Goal: Check status: Check status

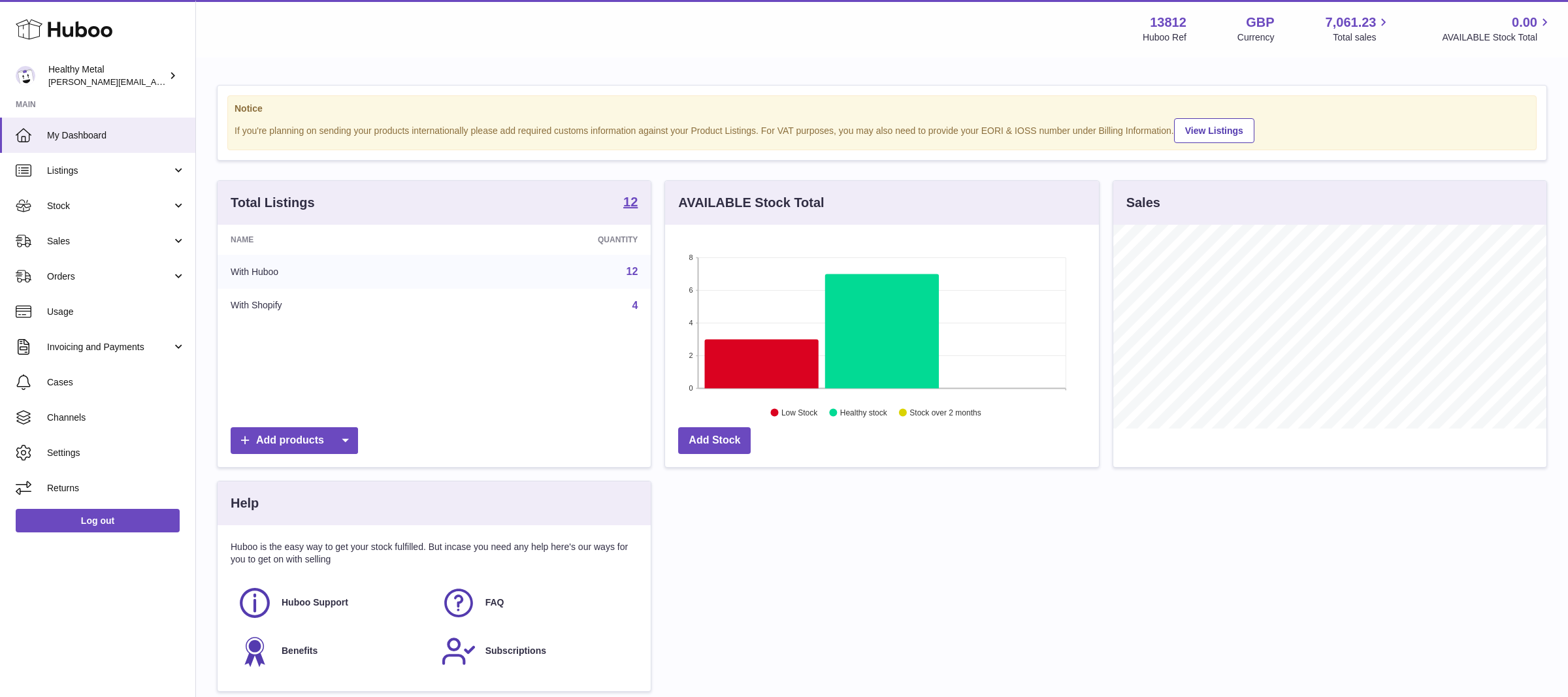
scroll to position [203, 433]
click at [133, 236] on span "Sales" at bounding box center [109, 241] width 125 height 12
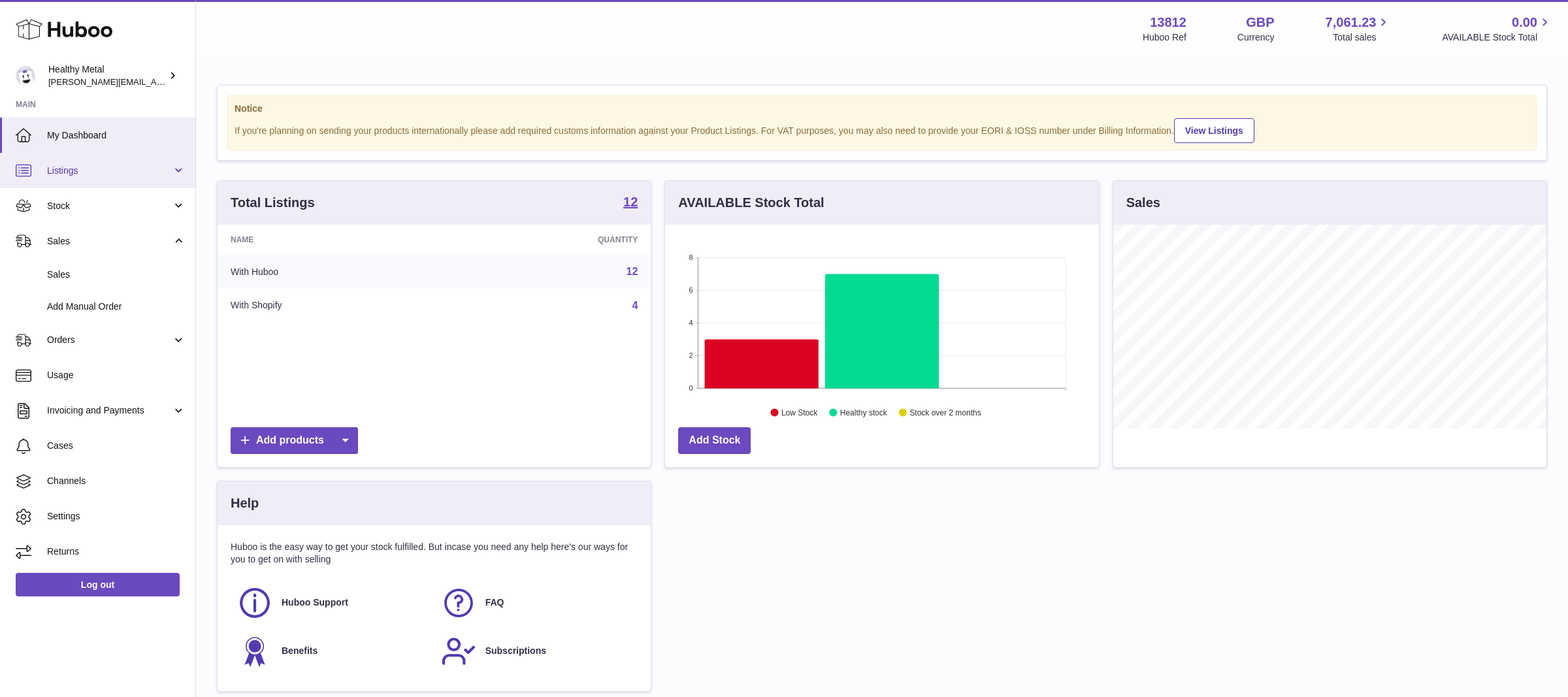
click at [100, 185] on link "Listings" at bounding box center [98, 171] width 195 height 36
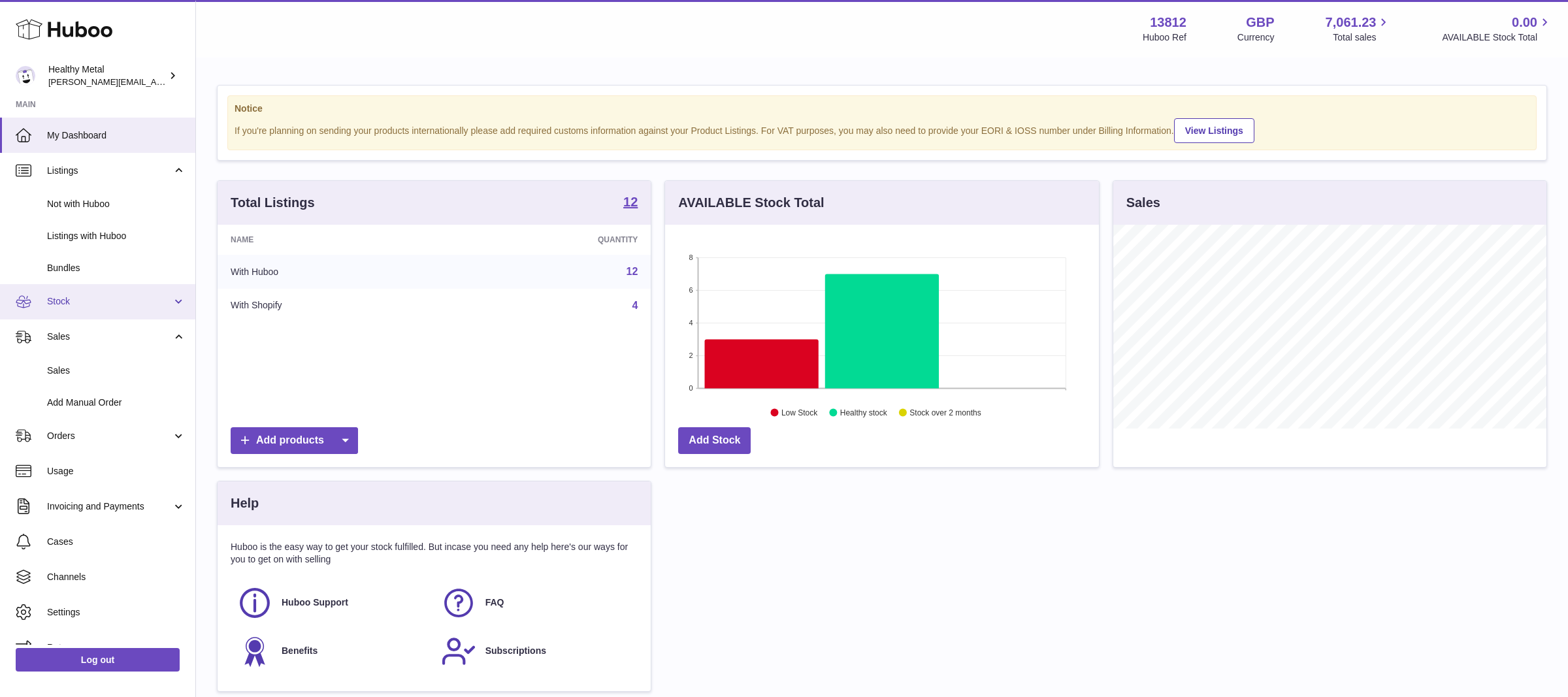
click at [74, 295] on span "Stock" at bounding box center [109, 301] width 125 height 12
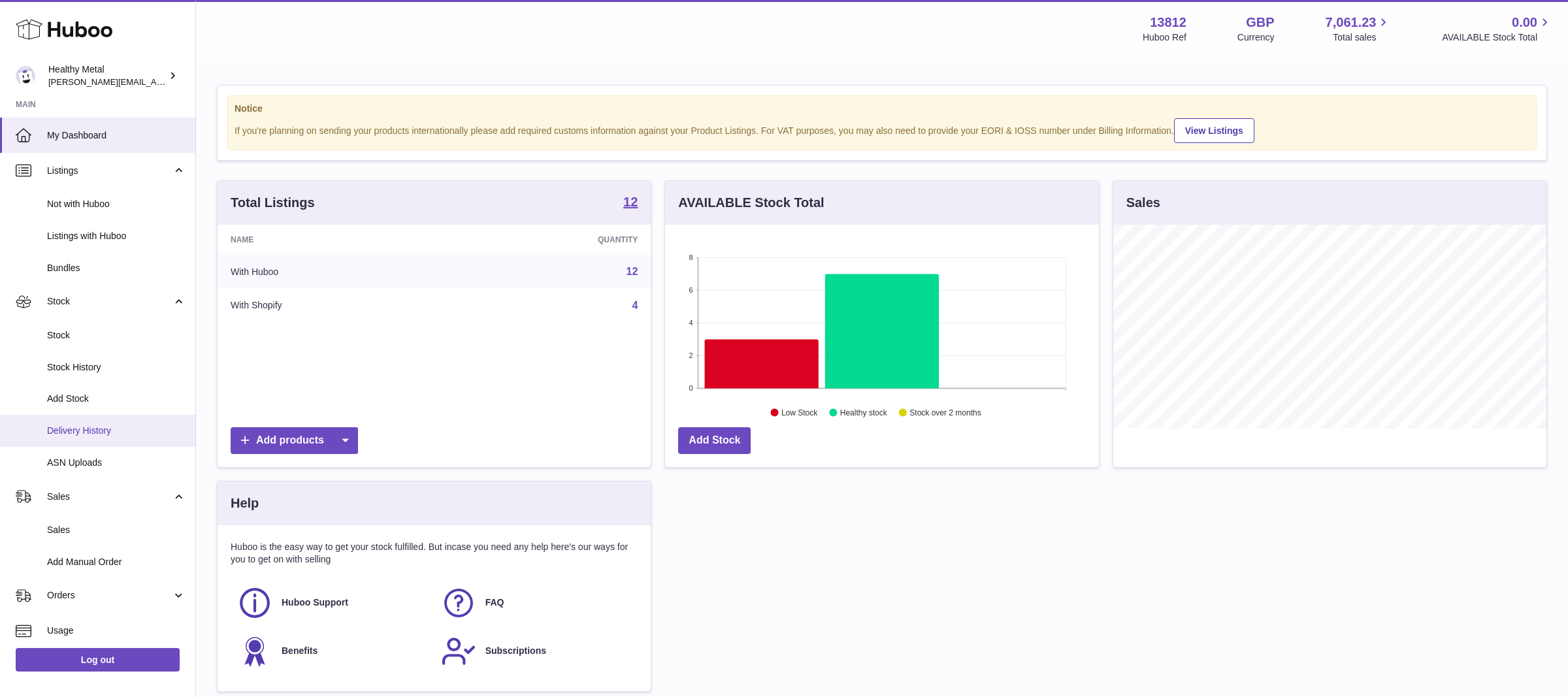
click at [85, 431] on span "Delivery History" at bounding box center [116, 430] width 139 height 12
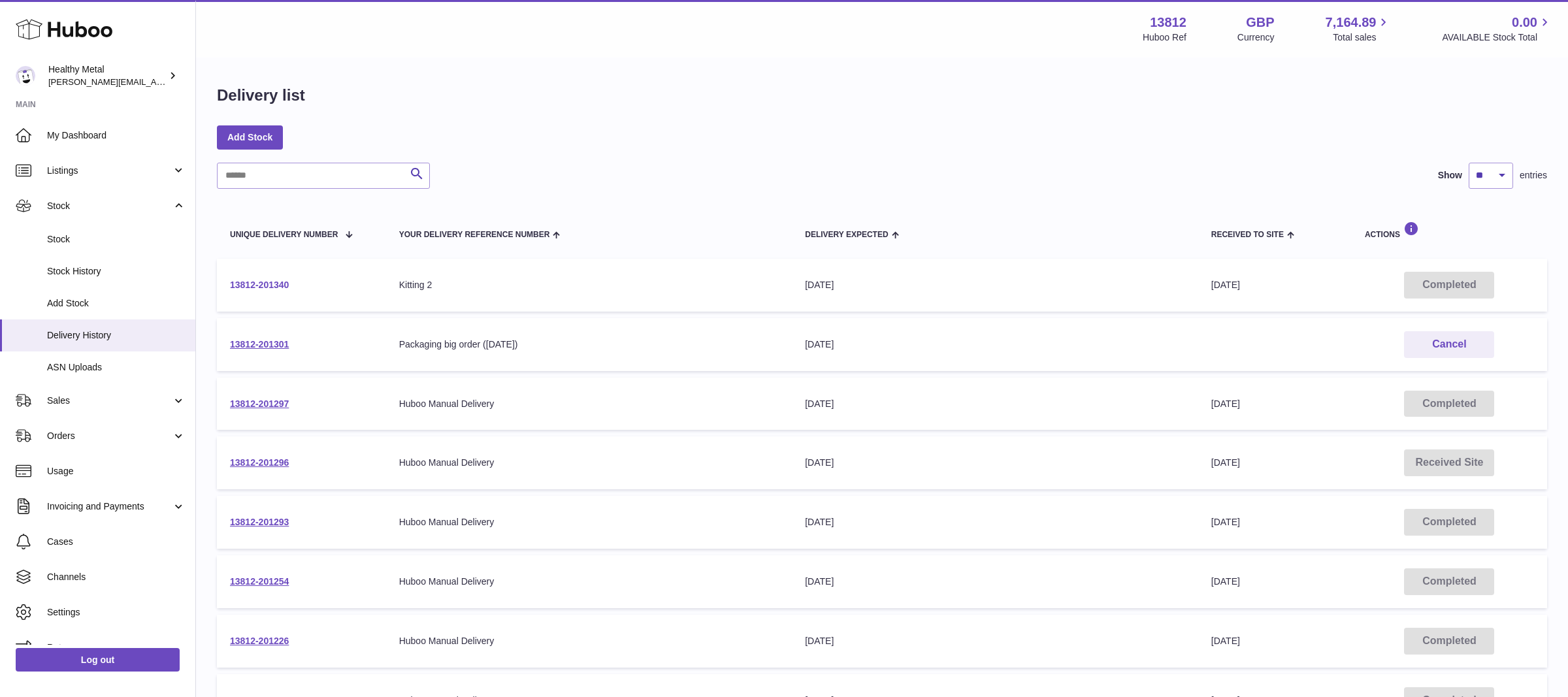
click at [267, 285] on link "13812-201340" at bounding box center [260, 284] width 59 height 10
click at [275, 180] on input "text" at bounding box center [323, 176] width 213 height 26
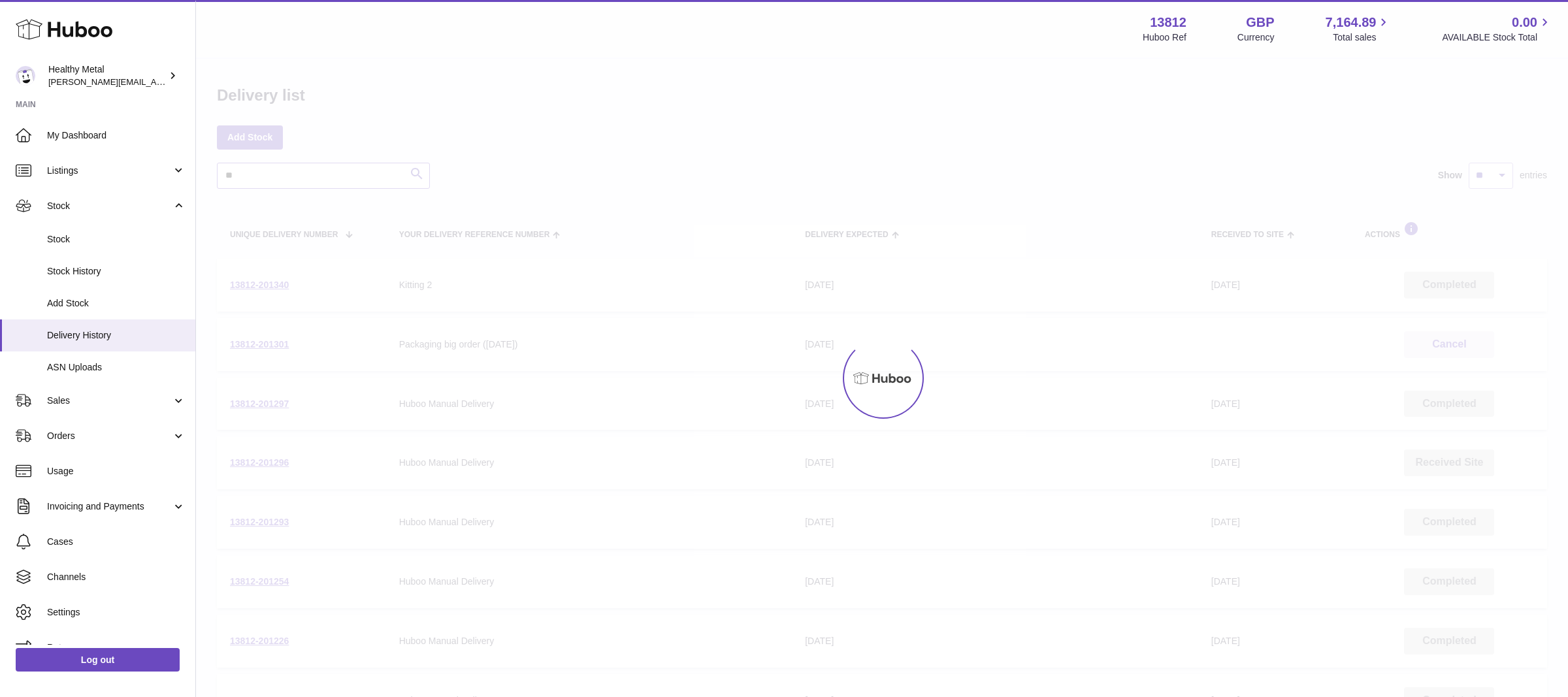
type input "*"
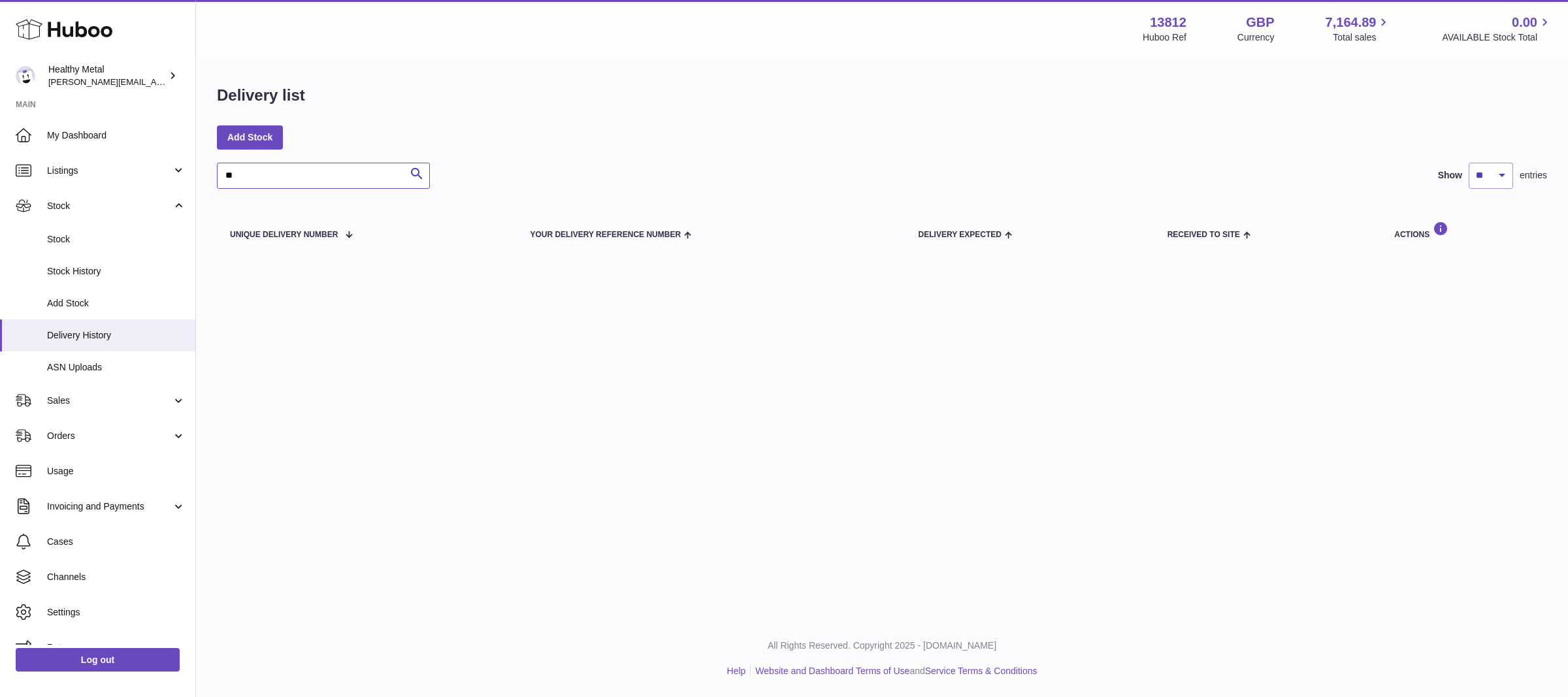
type input "*"
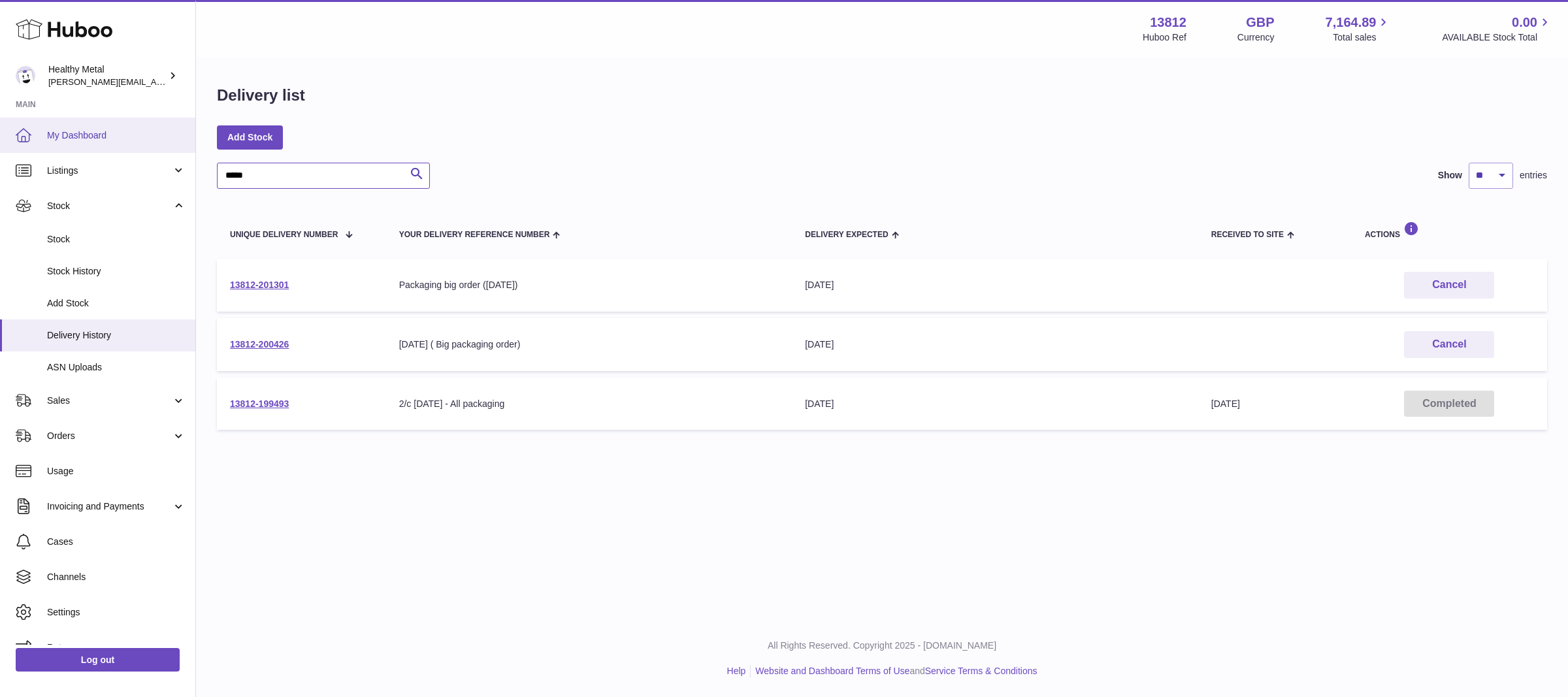
drag, startPoint x: 271, startPoint y: 169, endPoint x: 116, endPoint y: 150, distance: 156.2
click at [120, 150] on div "Huboo Healthy Metal jose@healthy-metal.com Main My Dashboard Listings Not with …" at bounding box center [784, 348] width 1568 height 697
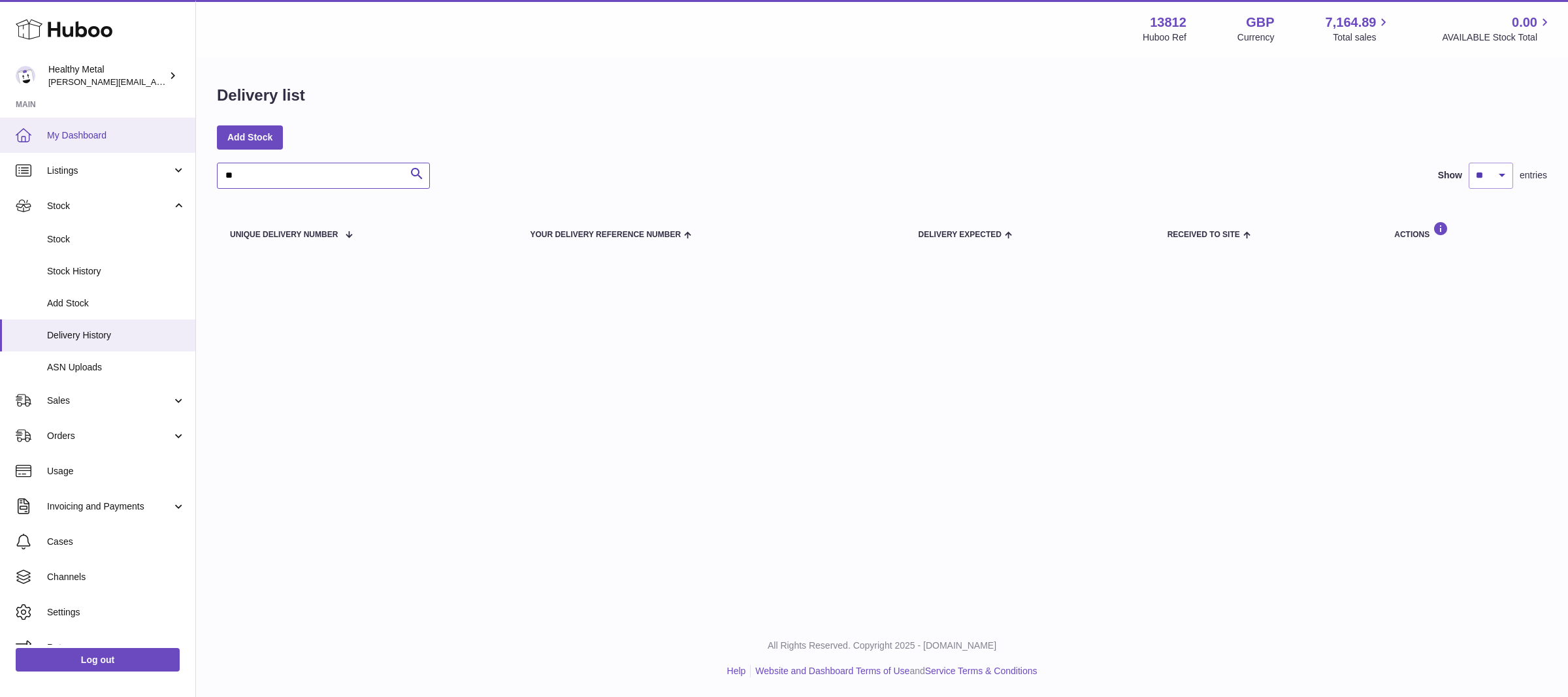
type input "*"
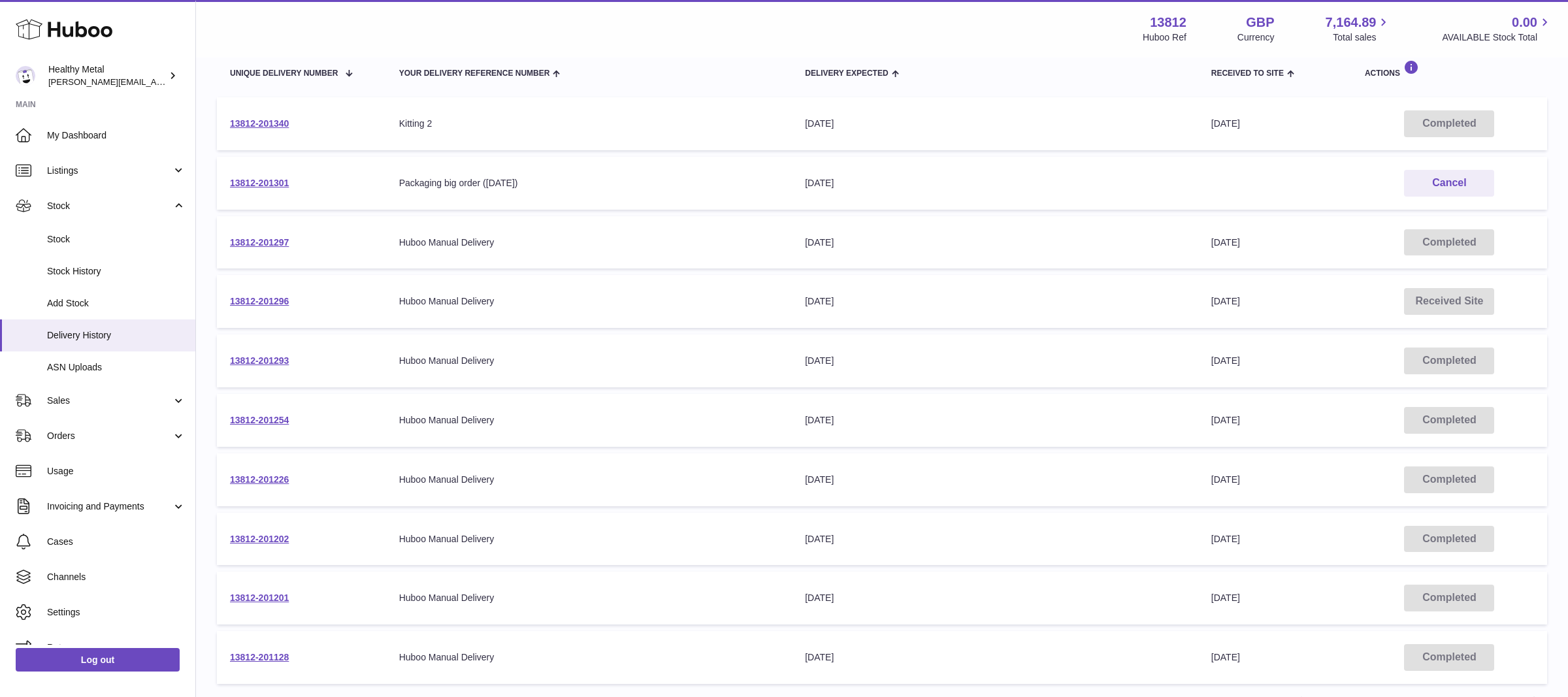
scroll to position [290, 0]
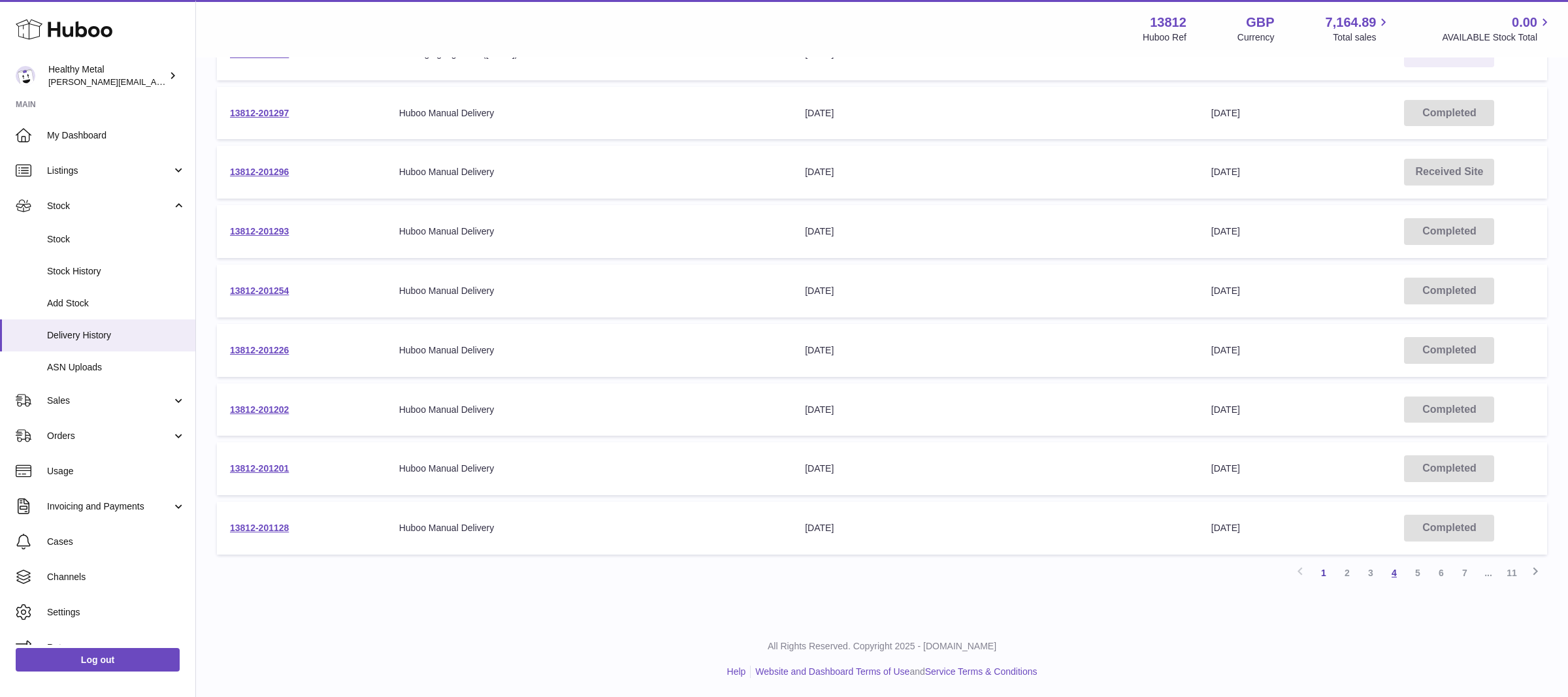
click at [1396, 573] on link "4" at bounding box center [1394, 573] width 23 height 23
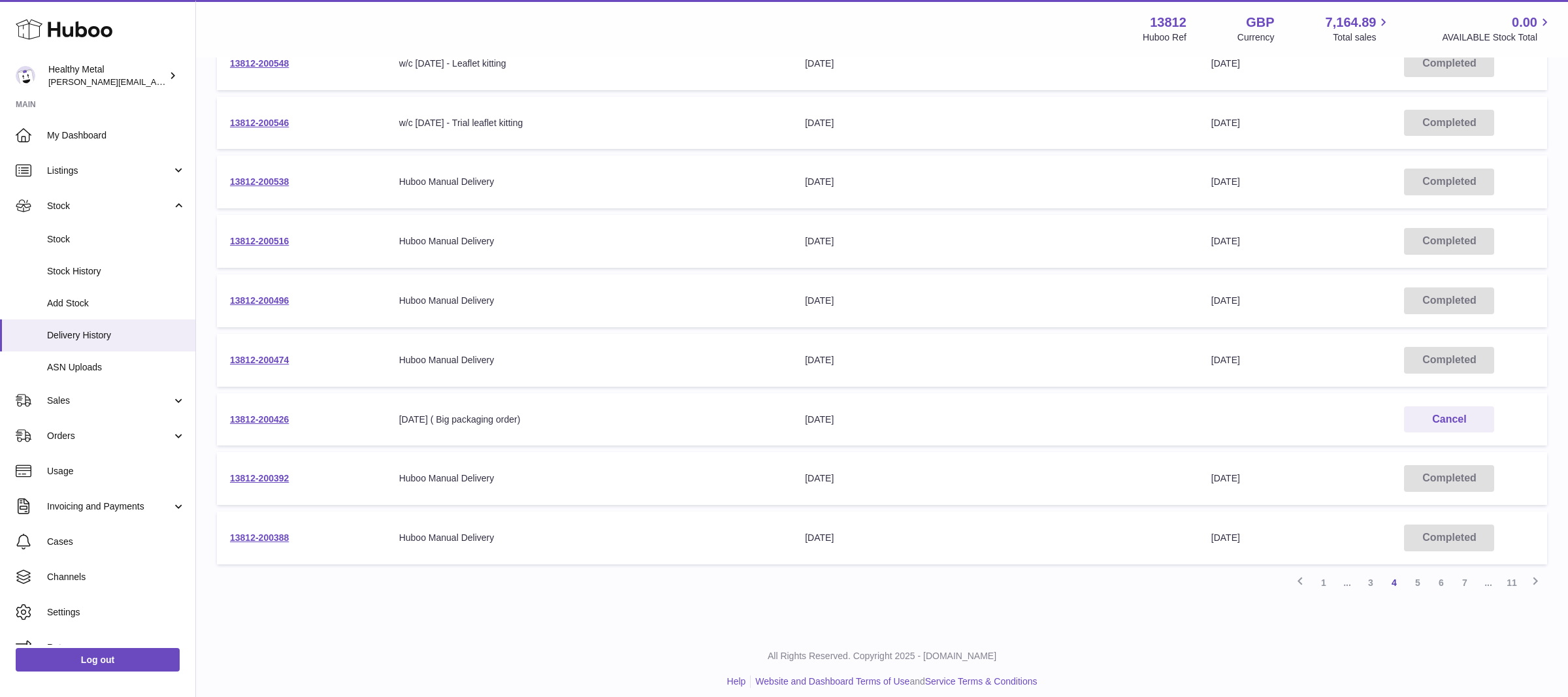
scroll to position [290, 0]
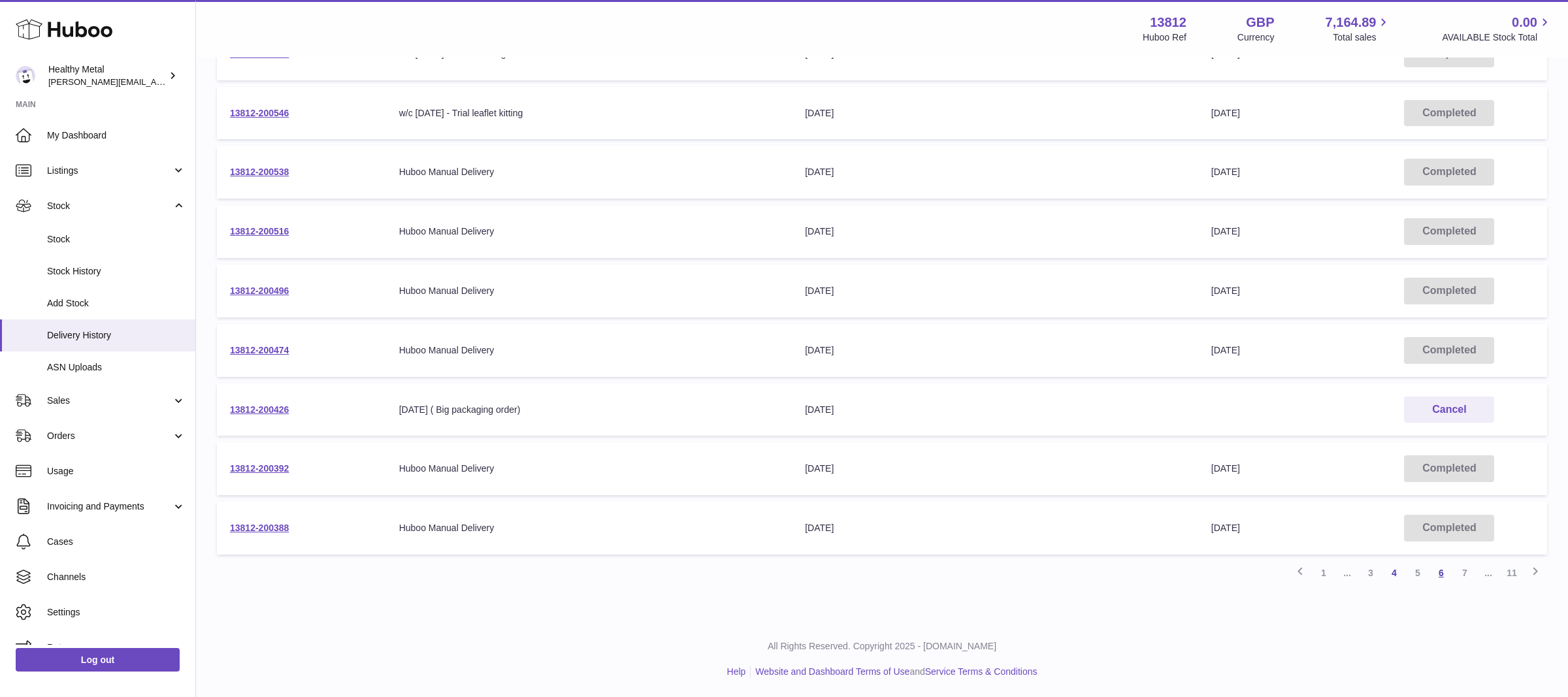
click at [1444, 572] on link "6" at bounding box center [1442, 573] width 23 height 23
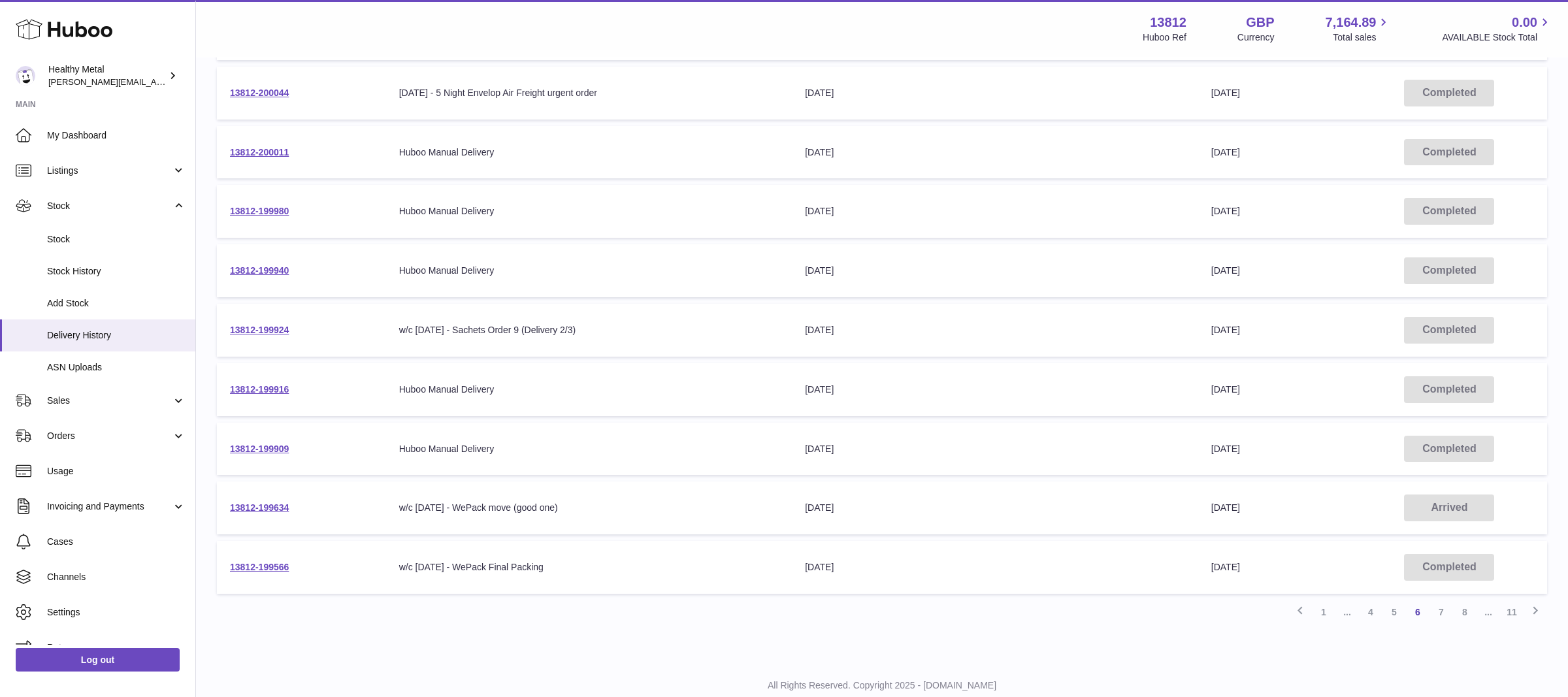
scroll to position [290, 0]
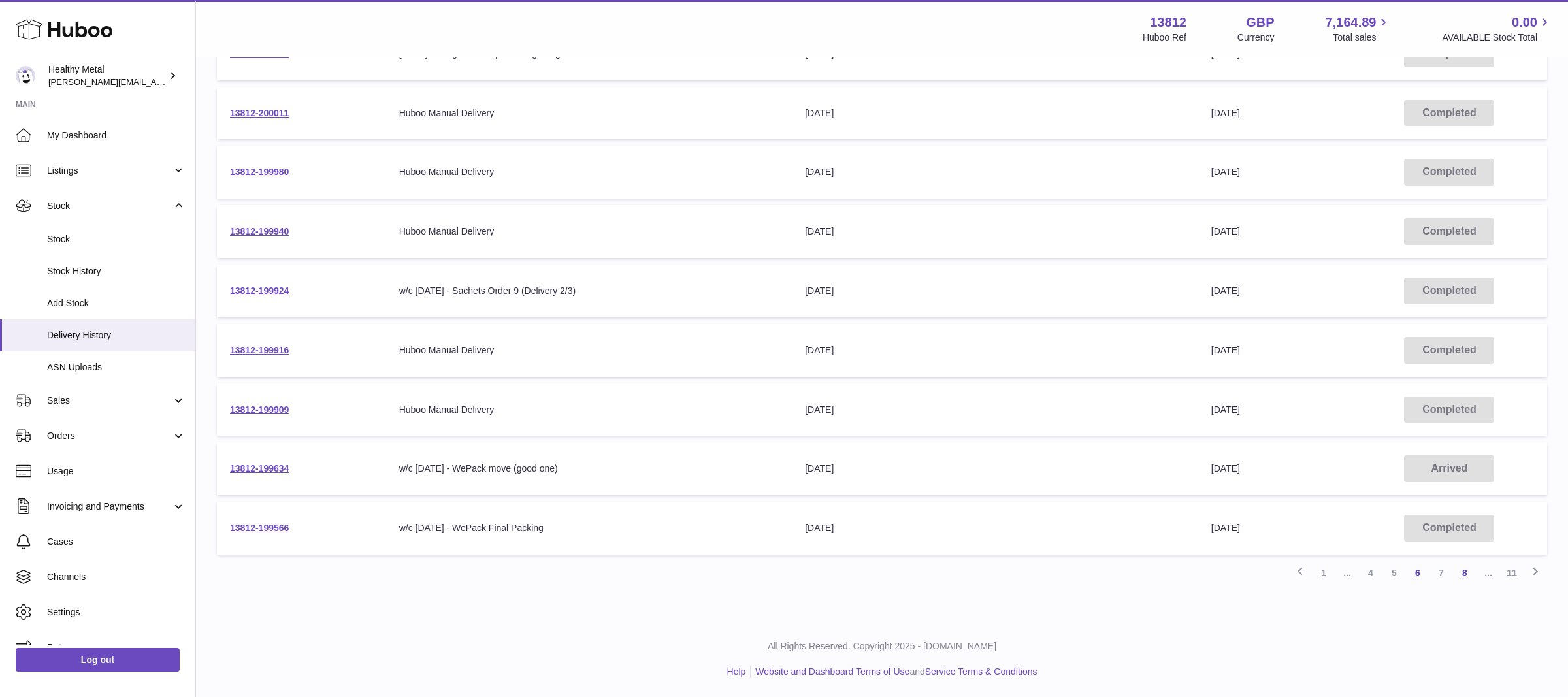
click at [1460, 573] on link "8" at bounding box center [1465, 573] width 23 height 23
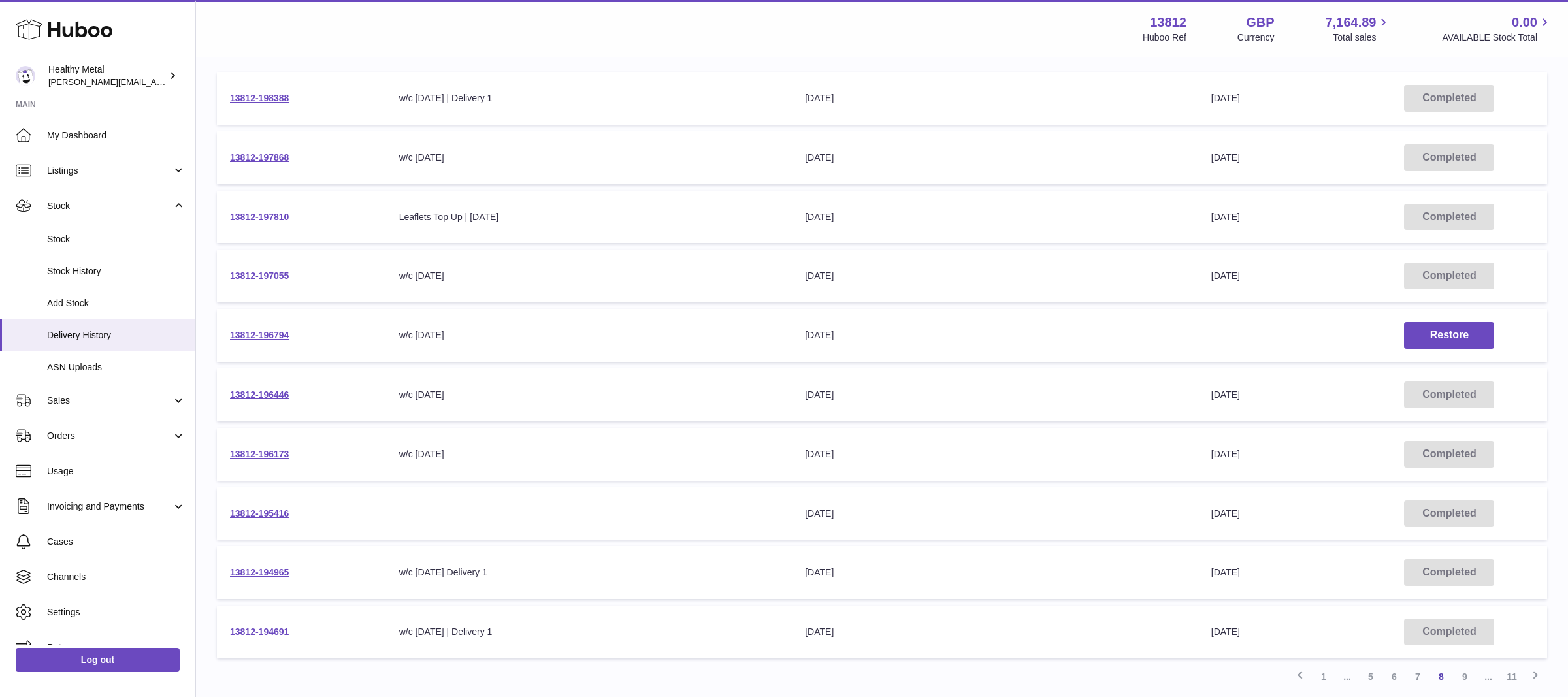
scroll to position [290, 0]
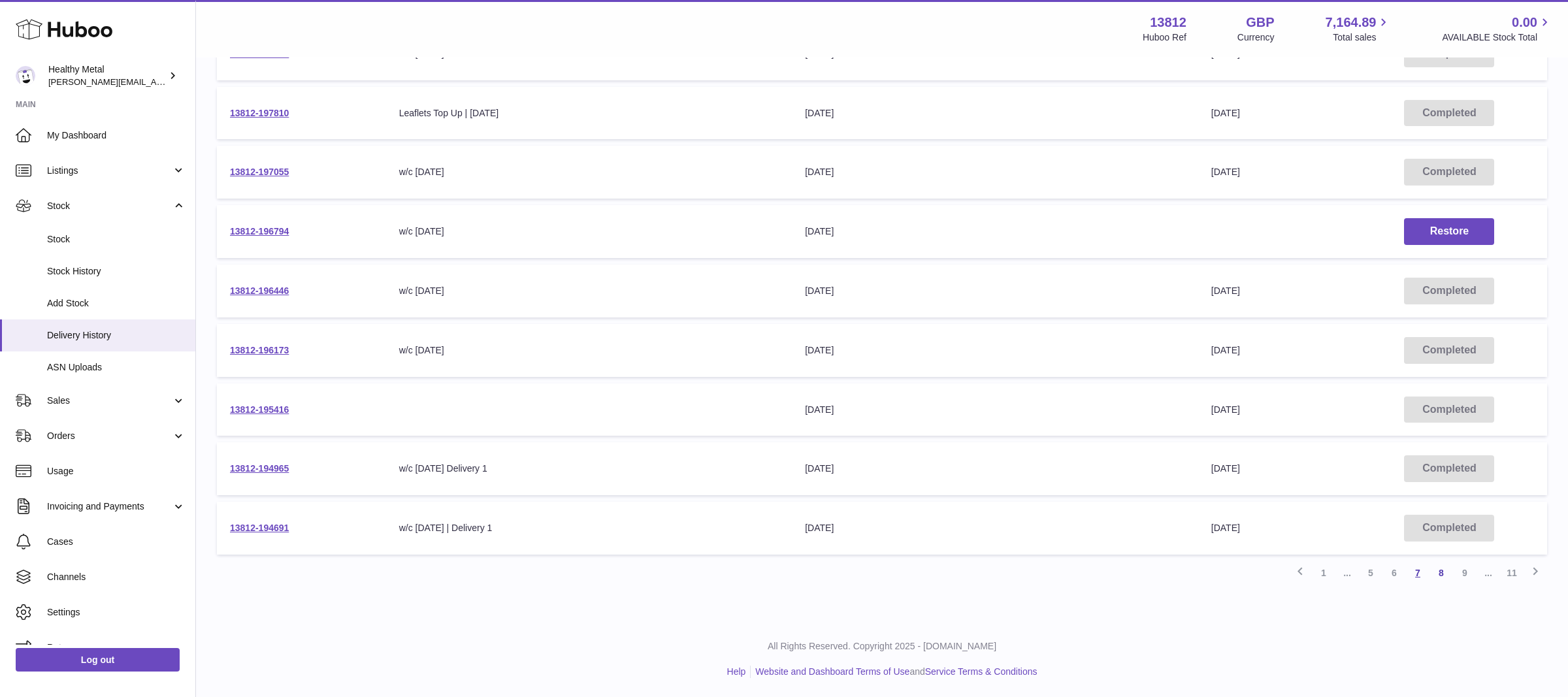
click at [1423, 569] on link "7" at bounding box center [1418, 573] width 23 height 23
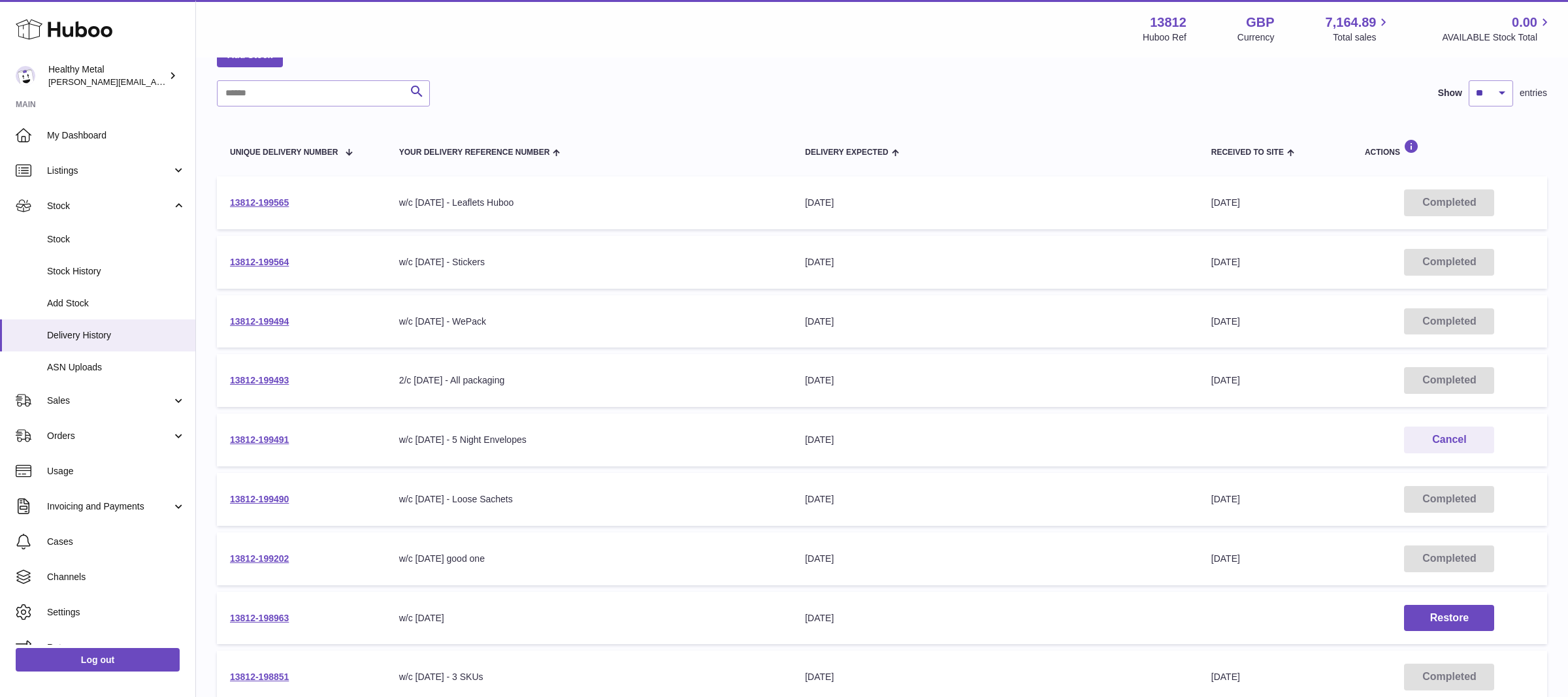
scroll to position [83, 0]
click at [267, 439] on link "13812-199491" at bounding box center [260, 439] width 59 height 10
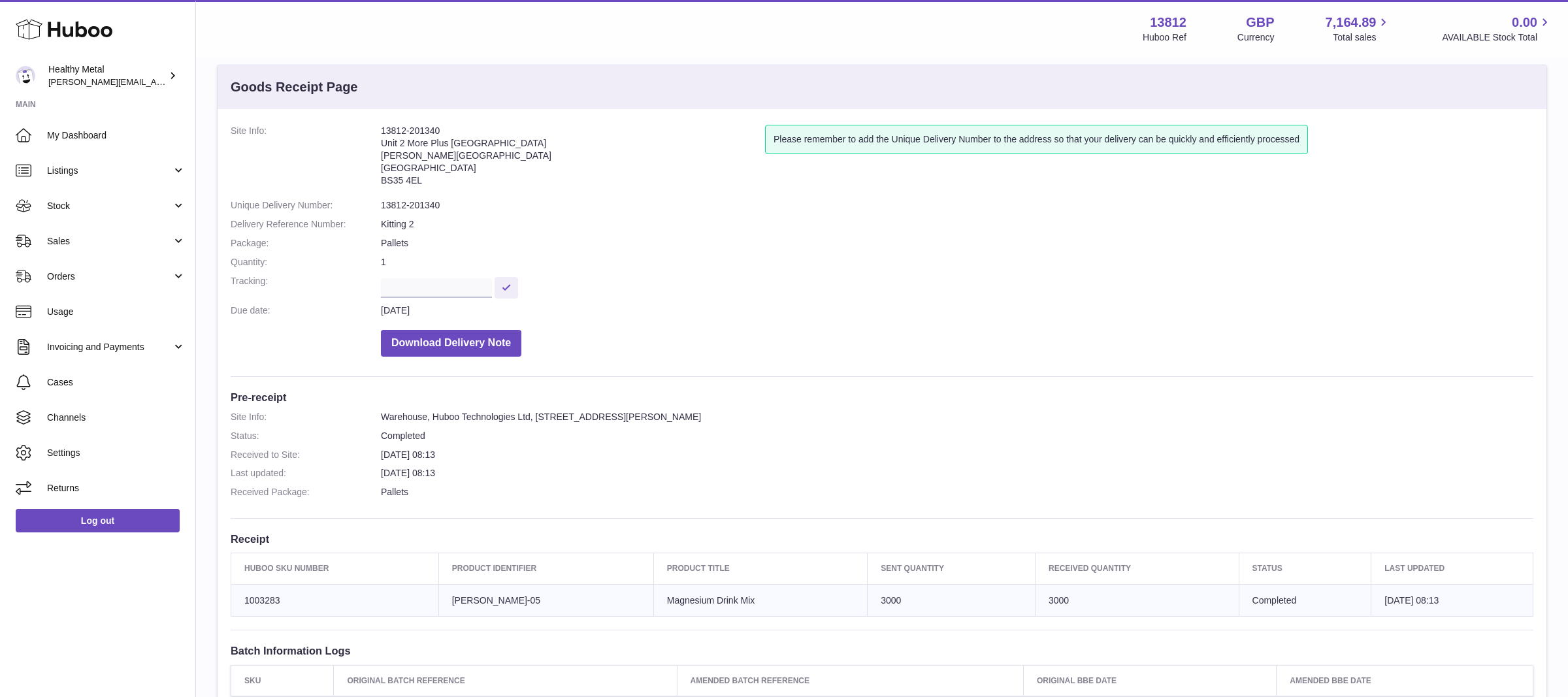
scroll to position [27, 0]
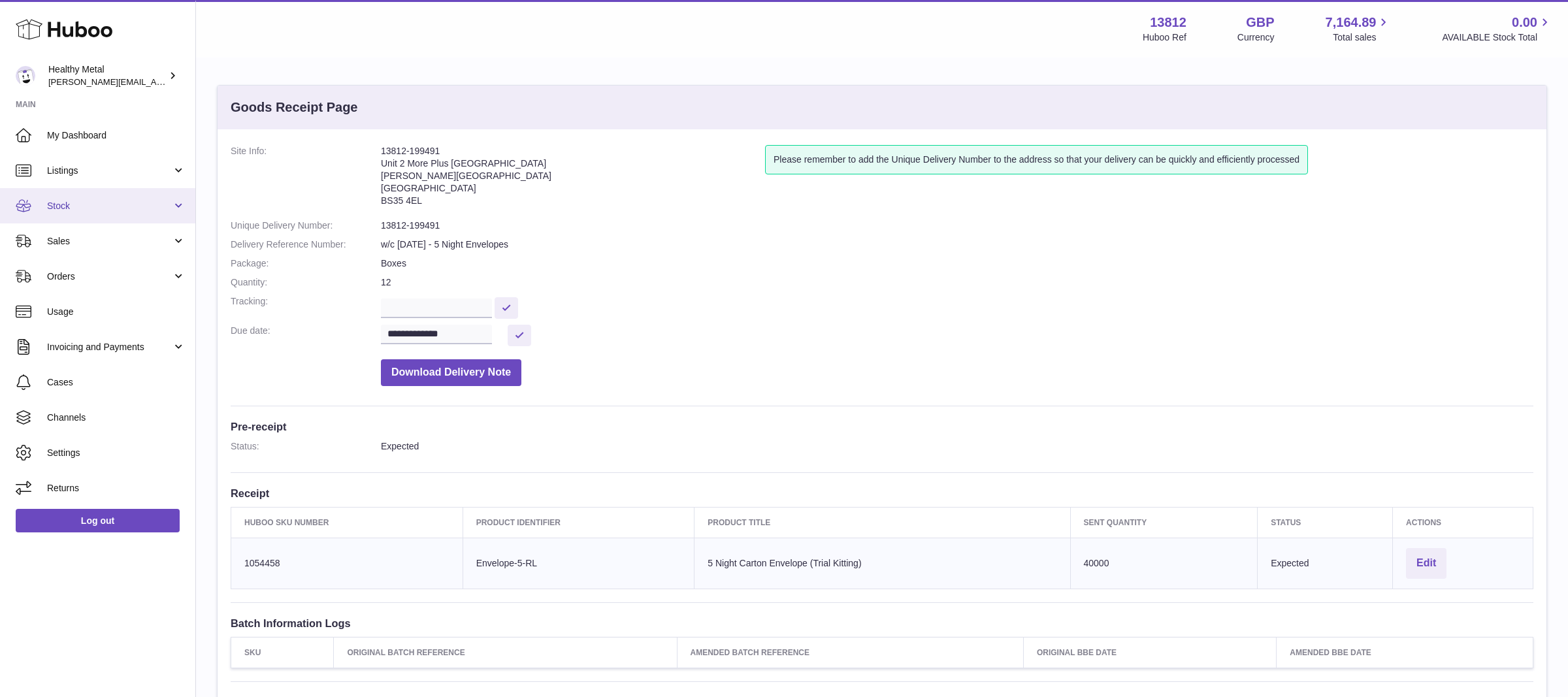
click at [129, 188] on link "Stock" at bounding box center [98, 206] width 195 height 36
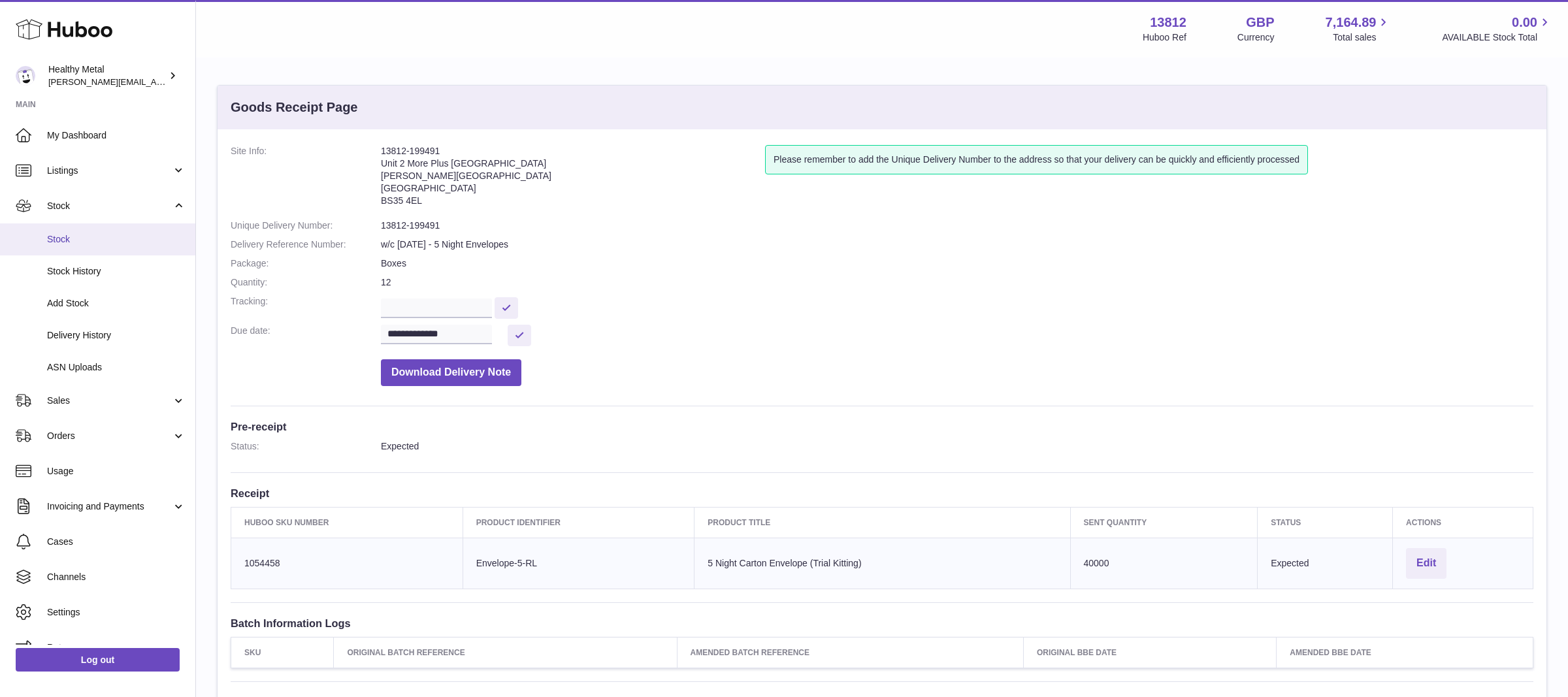
click at [86, 236] on span "Stock" at bounding box center [116, 239] width 139 height 12
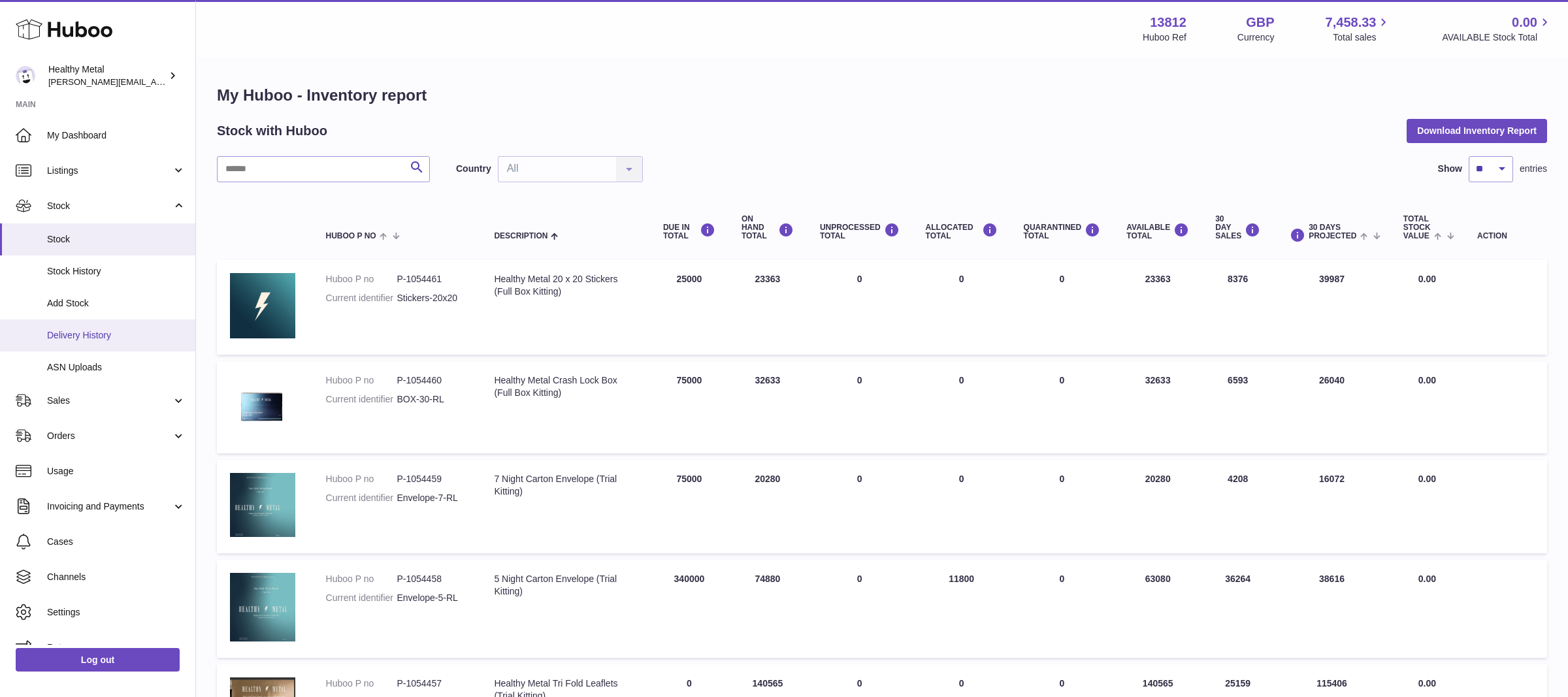
click at [67, 335] on span "Delivery History" at bounding box center [116, 336] width 139 height 12
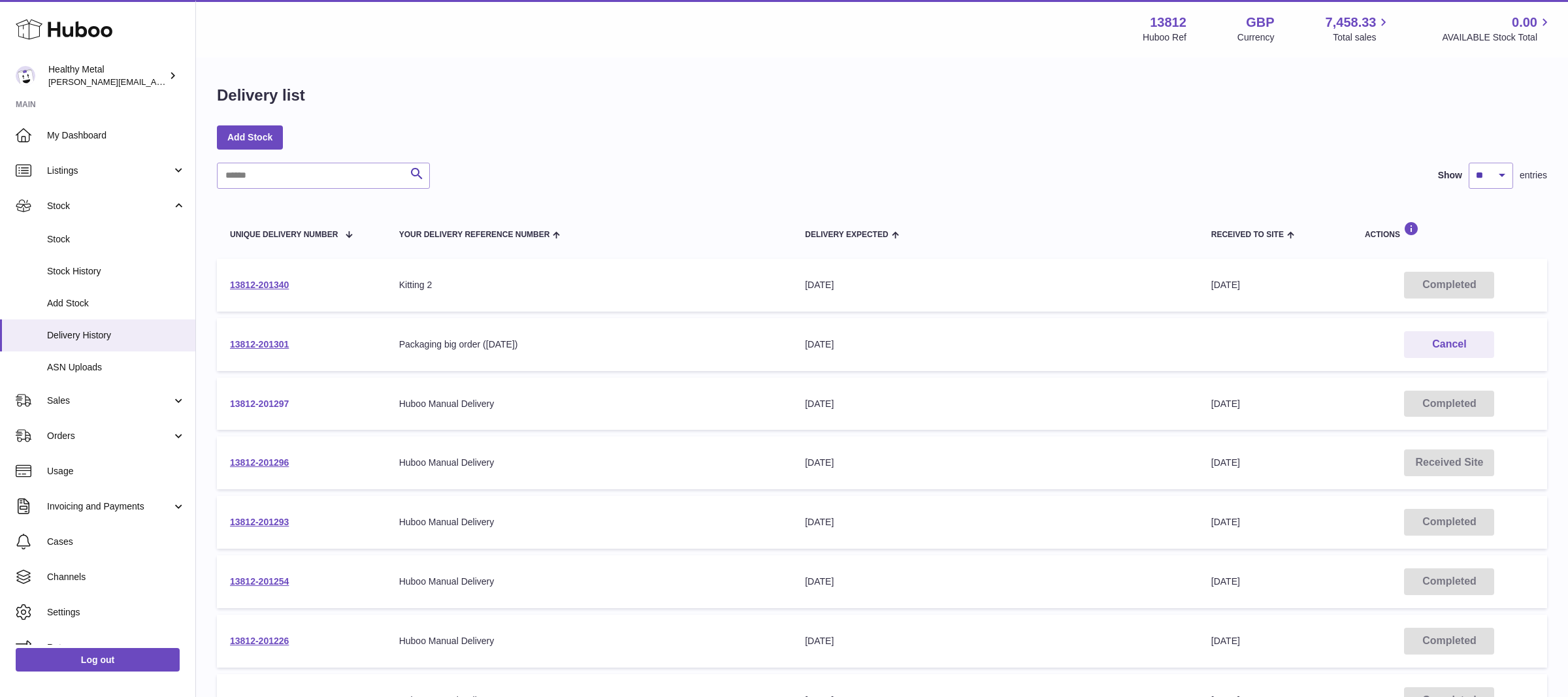
click at [258, 402] on link "13812-201297" at bounding box center [260, 403] width 59 height 10
click at [249, 285] on link "13812-201340" at bounding box center [260, 284] width 59 height 10
click at [252, 404] on link "13812-201297" at bounding box center [260, 403] width 59 height 10
click at [270, 284] on link "13812-201340" at bounding box center [260, 284] width 59 height 10
click at [85, 135] on span "My Dashboard" at bounding box center [116, 135] width 139 height 12
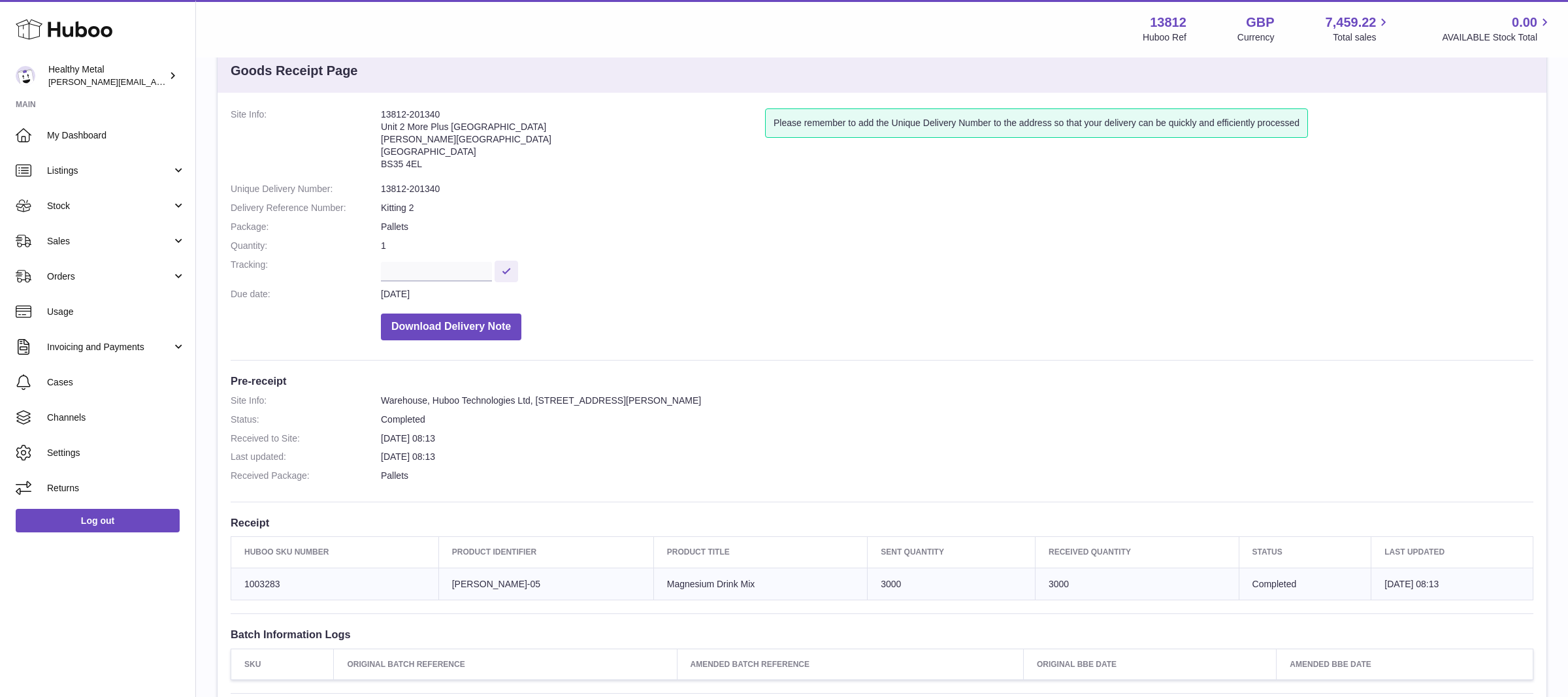
scroll to position [52, 0]
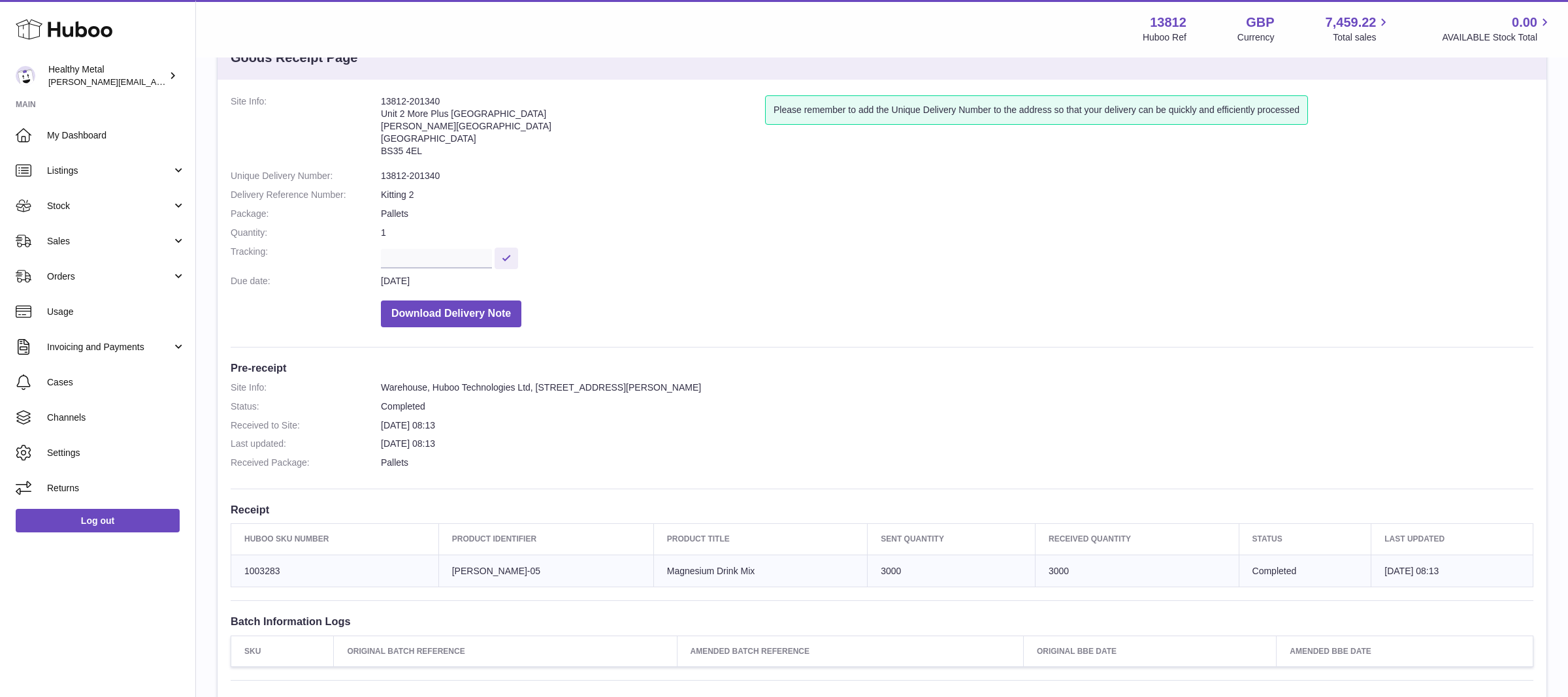
scroll to position [54, 0]
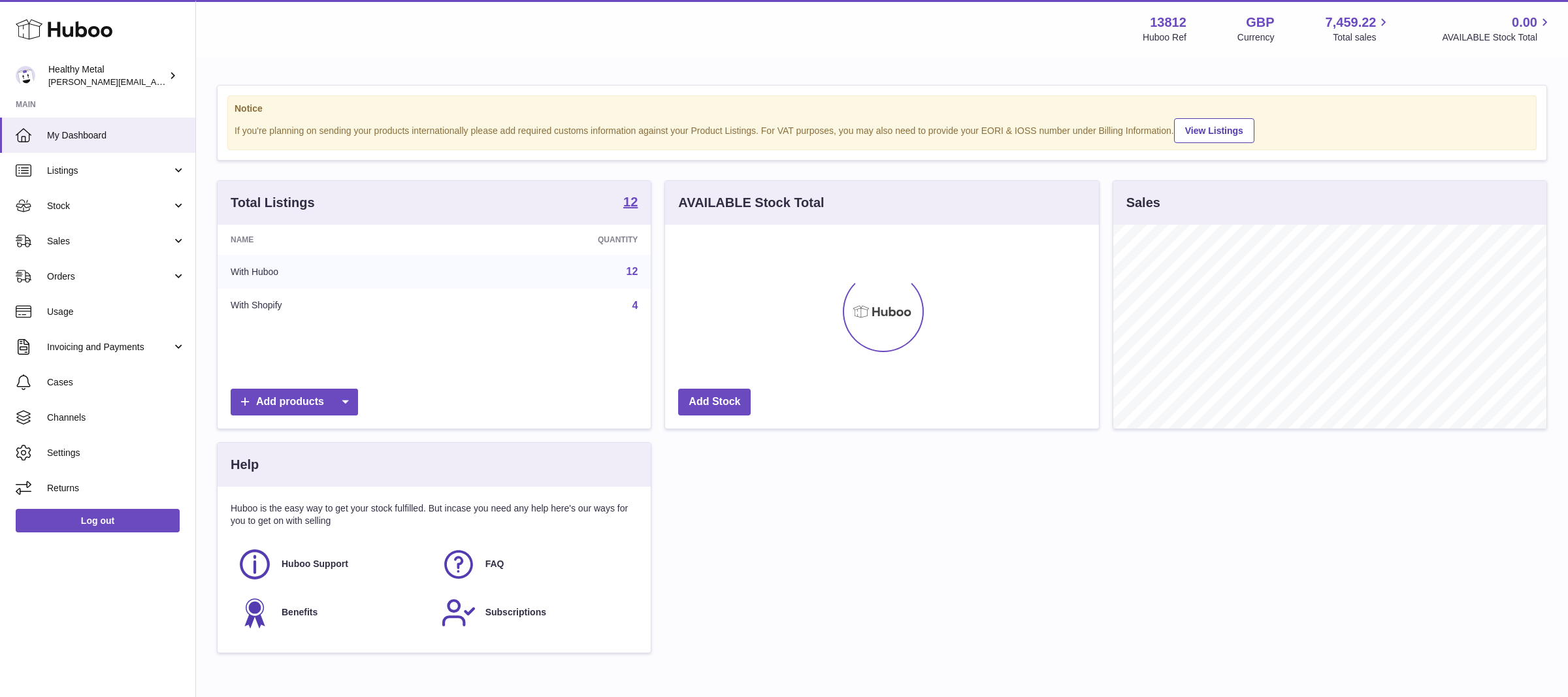
scroll to position [203, 433]
click at [85, 211] on span "Stock" at bounding box center [109, 206] width 125 height 12
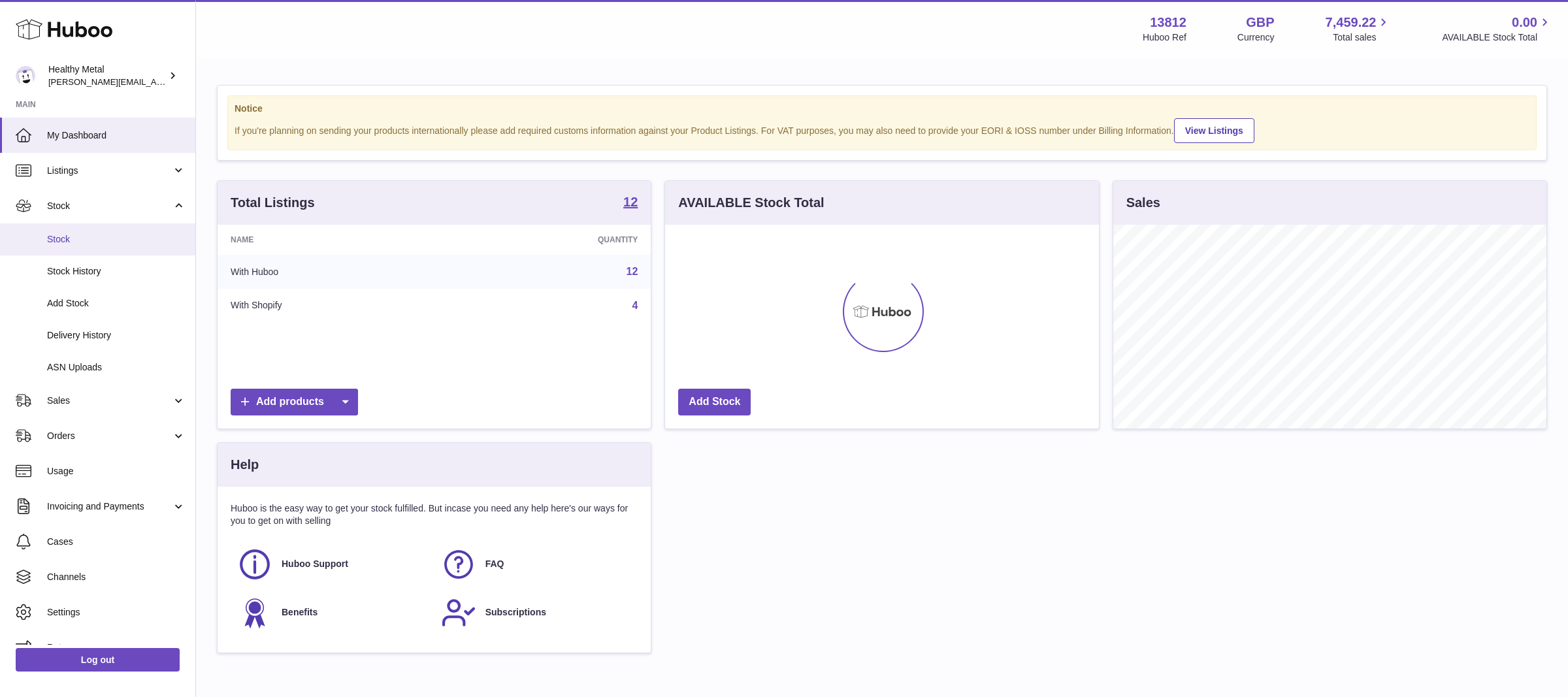
click at [68, 242] on span "Stock" at bounding box center [116, 239] width 139 height 12
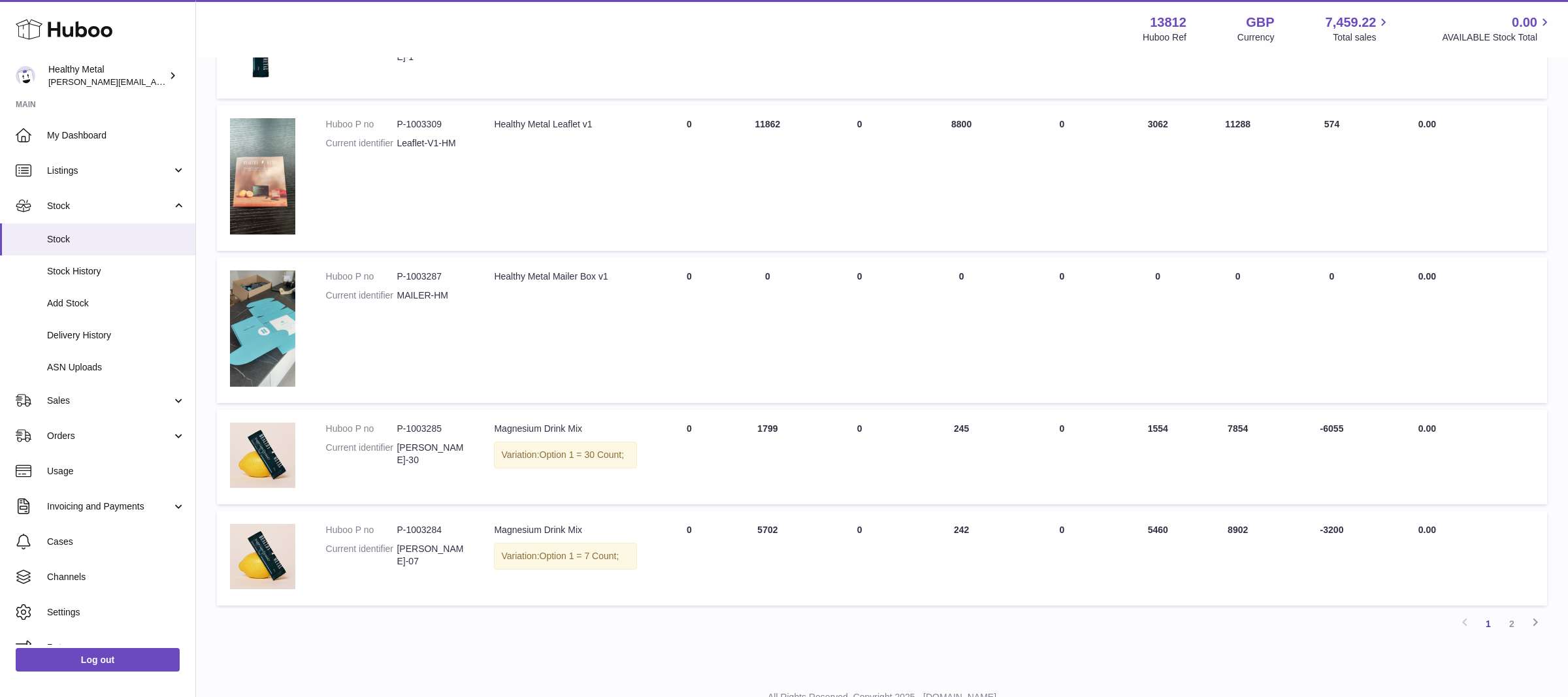
scroll to position [815, 0]
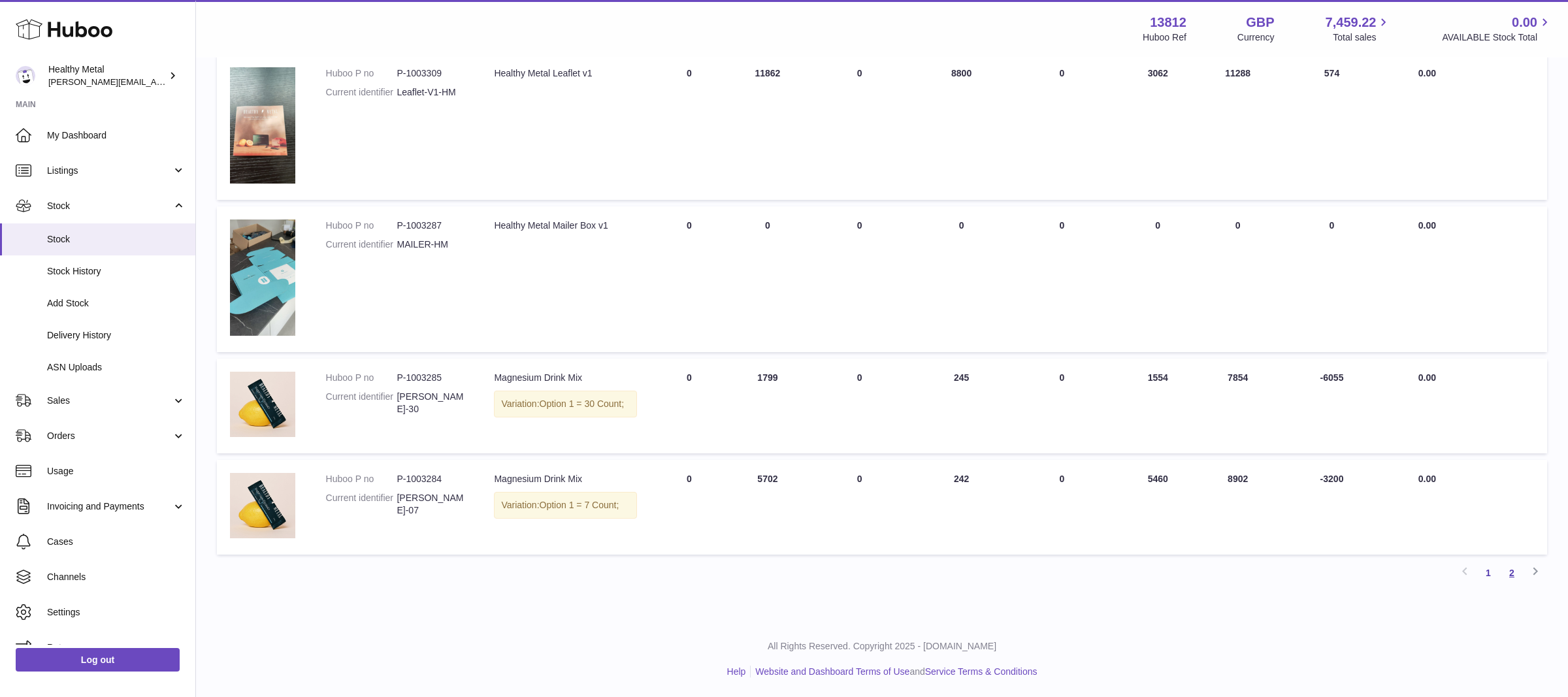
click at [1513, 573] on link "2" at bounding box center [1512, 573] width 23 height 23
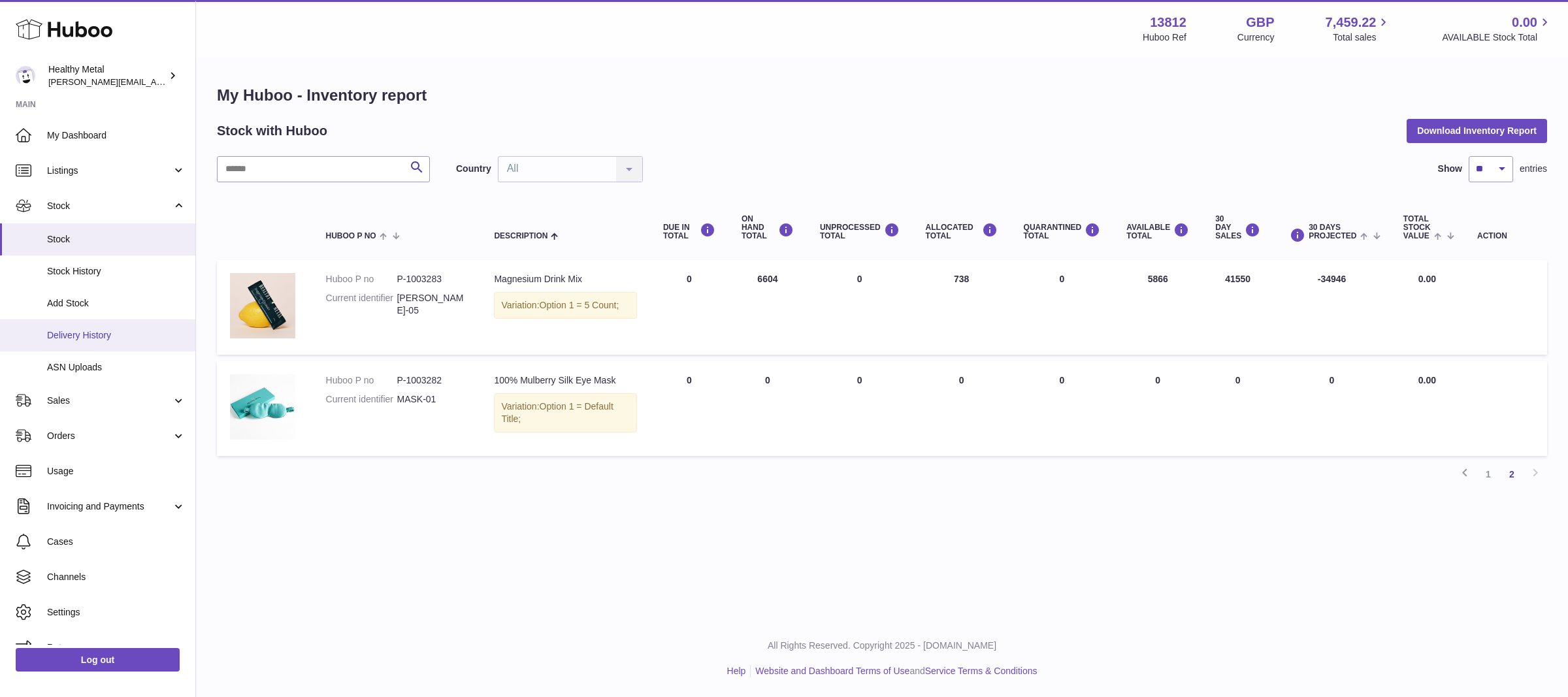
click at [90, 333] on span "Delivery History" at bounding box center [116, 336] width 139 height 12
